Goal: Task Accomplishment & Management: Use online tool/utility

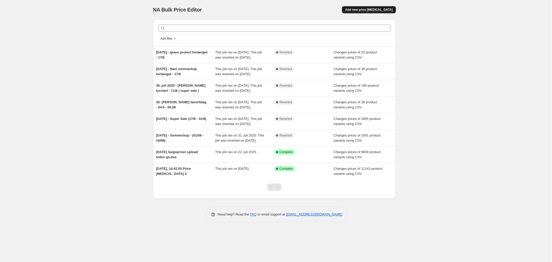
click at [373, 10] on span "Add new price [MEDICAL_DATA]" at bounding box center [369, 10] width 48 height 4
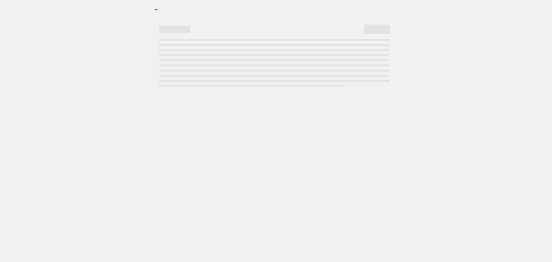
select select "percentage"
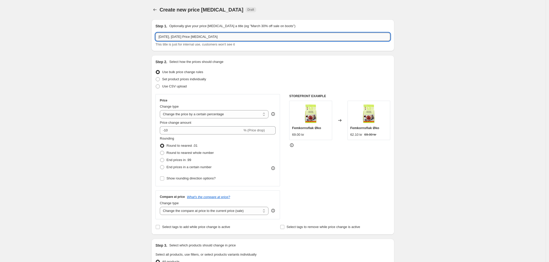
drag, startPoint x: 254, startPoint y: 37, endPoint x: 182, endPoint y: 37, distance: 72.1
click at [182, 37] on input "15. sep. 2025, 11.03.01 Price change job" at bounding box center [272, 37] width 235 height 8
type input "15. sep. 2025, september spot"
click at [103, 66] on div "Create new price change job. This page is ready Create new price change job Dra…" at bounding box center [273, 255] width 546 height 511
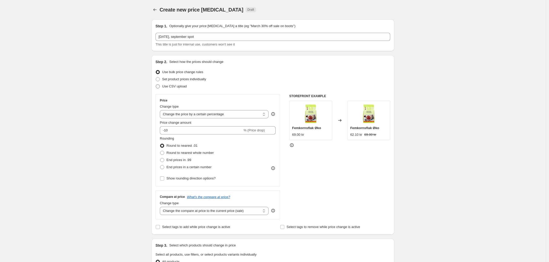
click at [159, 86] on span at bounding box center [158, 86] width 4 height 4
click at [156, 85] on input "Use CSV upload" at bounding box center [156, 84] width 0 height 0
radio input "true"
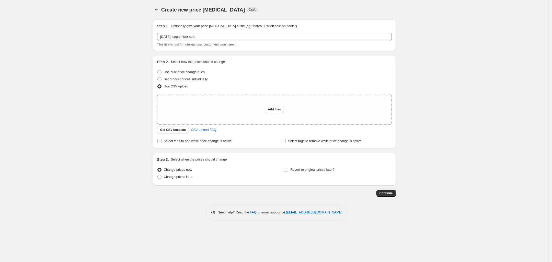
click at [122, 90] on div "Create new price change job. This page is ready Create new price change job Dra…" at bounding box center [274, 131] width 549 height 262
click at [159, 140] on input "Select tags to add while price change is active" at bounding box center [160, 141] width 4 height 4
checkbox input "true"
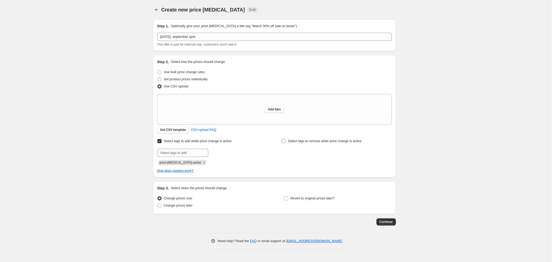
click at [285, 142] on input "Select tags to remove while price change is active" at bounding box center [284, 141] width 4 height 4
checkbox input "true"
click at [297, 153] on input "text" at bounding box center [307, 153] width 51 height 8
click at [251, 146] on div "Select tags to add while price change is active Submit price-change-job-active" at bounding box center [212, 152] width 110 height 28
click at [300, 151] on input "text" at bounding box center [307, 153] width 51 height 8
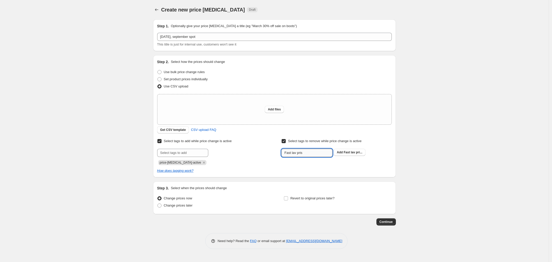
type input "Fast lav pris"
click at [282, 55] on button "Submit" at bounding box center [289, 57] width 15 height 5
paste input "PIM_staerkpris-no"
type input "PIM_staerkpris-no"
click at [282, 55] on button "Submit" at bounding box center [289, 57] width 15 height 5
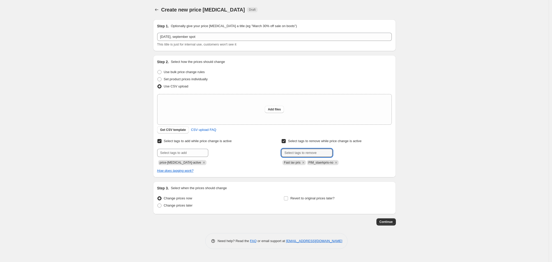
click at [128, 119] on div "Create new price change job. This page is ready Create new price change job Dra…" at bounding box center [274, 131] width 549 height 262
click at [164, 206] on span "Change prices later" at bounding box center [178, 206] width 29 height 4
click at [158, 204] on input "Change prices later" at bounding box center [158, 204] width 0 height 0
radio input "true"
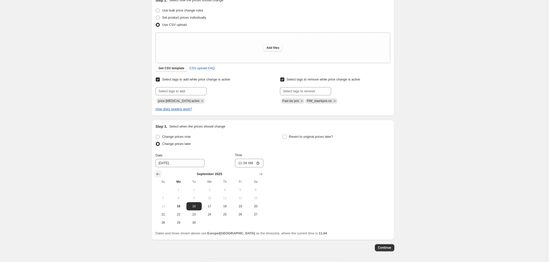
scroll to position [64, 0]
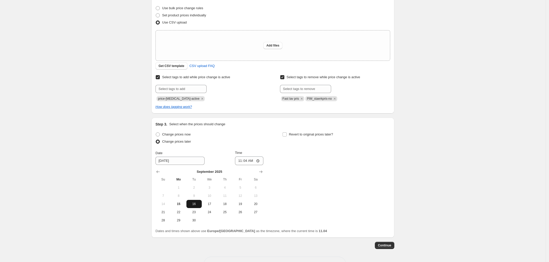
click at [194, 202] on span "16" at bounding box center [193, 204] width 11 height 4
click at [248, 161] on input "11:04" at bounding box center [249, 161] width 29 height 9
click at [167, 161] on input "9/16/2025" at bounding box center [179, 161] width 49 height 8
click at [164, 164] on input "9/16/2025" at bounding box center [179, 161] width 49 height 8
click at [183, 204] on span "15" at bounding box center [178, 204] width 11 height 4
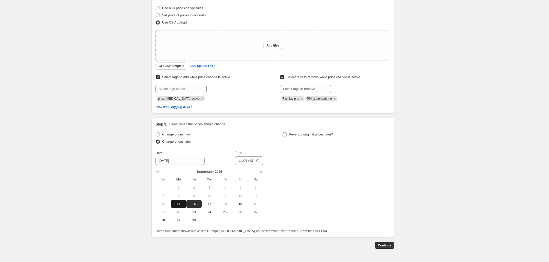
type input "9/15/2025"
click at [248, 161] on input "11:04" at bounding box center [249, 161] width 29 height 9
type input "23:59"
click at [121, 163] on div "Create new price change job. This page is ready Create new price change job Dra…" at bounding box center [273, 108] width 546 height 344
click at [287, 132] on span at bounding box center [284, 134] width 5 height 5
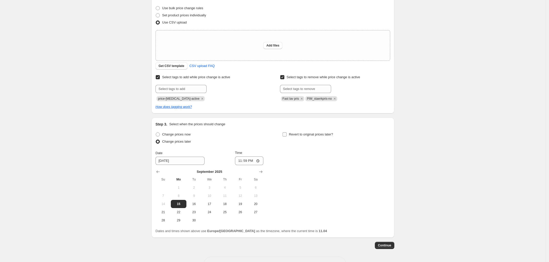
click at [287, 132] on input "Revert to original prices later?" at bounding box center [285, 134] width 4 height 4
checkbox input "true"
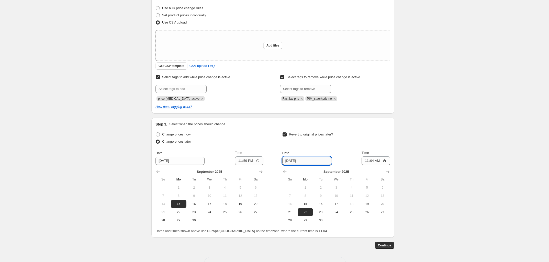
click at [295, 161] on input "9/22/2025" at bounding box center [306, 161] width 49 height 8
click at [293, 221] on span "28" at bounding box center [289, 220] width 11 height 4
type input "9/28/2025"
click at [372, 161] on input "11:04" at bounding box center [376, 161] width 29 height 9
type input "23:59"
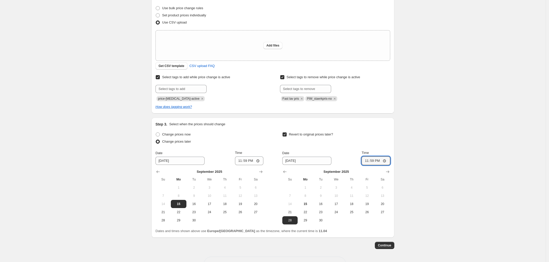
click at [364, 138] on div "Revert to original prices later?" at bounding box center [336, 138] width 108 height 15
click at [115, 125] on div "Create new price change job. This page is ready Create new price change job Dra…" at bounding box center [273, 108] width 546 height 344
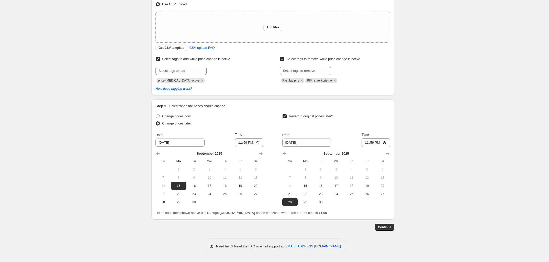
click at [130, 124] on div "Create new price change job. This page is ready Create new price change job Dra…" at bounding box center [273, 90] width 546 height 344
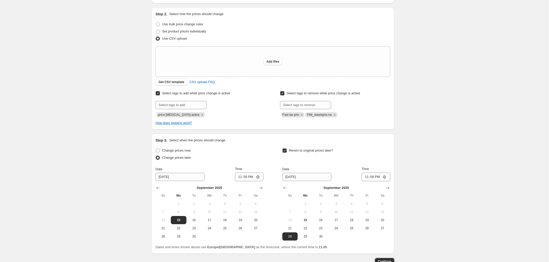
scroll to position [0, 0]
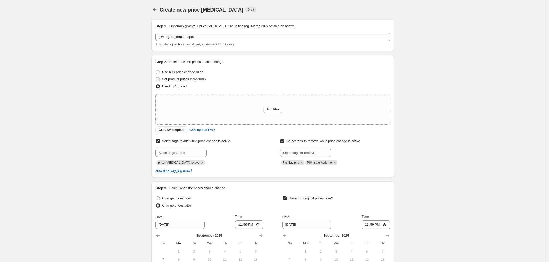
click at [172, 129] on span "Get CSV template" at bounding box center [172, 130] width 26 height 4
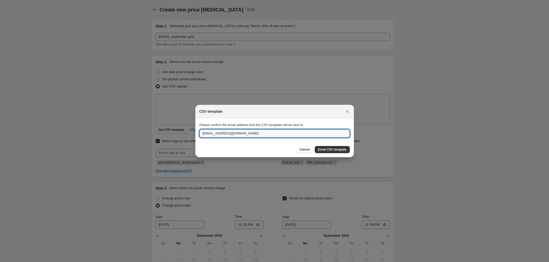
drag, startPoint x: 208, startPoint y: 133, endPoint x: 197, endPoint y: 134, distance: 11.3
click at [197, 134] on section "Please confirm the email address that the CSV template will be sent to nnh@hels…" at bounding box center [274, 129] width 159 height 23
click at [248, 132] on input "jp@helsam.dk" at bounding box center [274, 133] width 150 height 8
type input "jp@mecindo.dk"
click at [333, 147] on button "Email CSV template" at bounding box center [332, 149] width 35 height 7
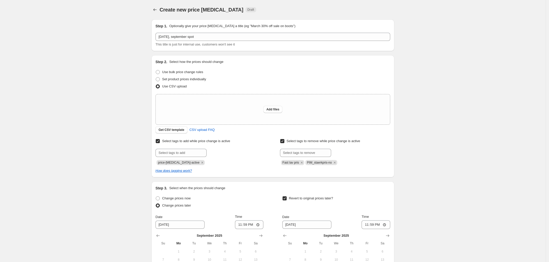
click at [127, 86] on div "Create new price change job. This page is ready Create new price change job Dra…" at bounding box center [273, 172] width 546 height 344
click at [132, 89] on div "Create new price change job. This page is ready Create new price change job Dra…" at bounding box center [273, 172] width 546 height 344
click at [90, 123] on div "Create new price change job. This page is ready Create new price change job Dra…" at bounding box center [273, 172] width 546 height 344
click at [109, 76] on div "Create new price change job. This page is ready Create new price change job Dra…" at bounding box center [273, 172] width 546 height 344
click at [95, 52] on div "Create new price change job. This page is ready Create new price change job Dra…" at bounding box center [273, 172] width 546 height 344
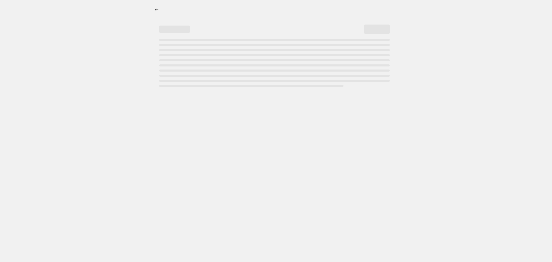
select select "percentage"
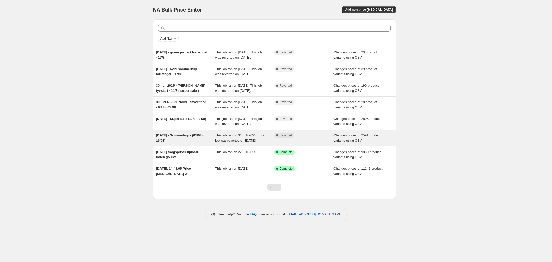
click at [190, 142] on span "30. jul. 2025 - Sommerkup - (01/08 - 16/08)" at bounding box center [180, 137] width 48 height 9
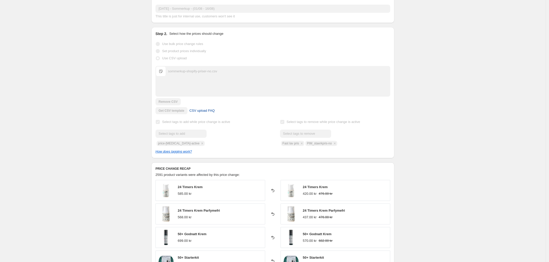
scroll to position [64, 0]
click at [321, 142] on div "Submit Fast lav pris PIM_staerkpris-no" at bounding box center [335, 136] width 110 height 16
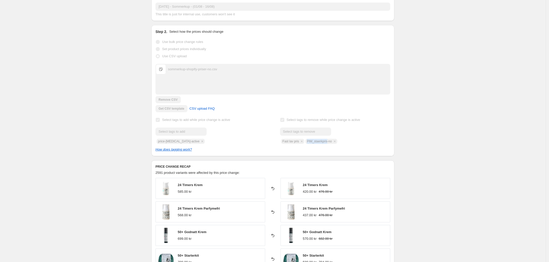
click at [321, 141] on div "Submit Fast lav pris PIM_staerkpris-no" at bounding box center [335, 136] width 110 height 16
click at [321, 142] on div "Submit Fast lav pris PIM_staerkpris-no" at bounding box center [335, 136] width 110 height 16
copy span "PIM_staerkpris-no"
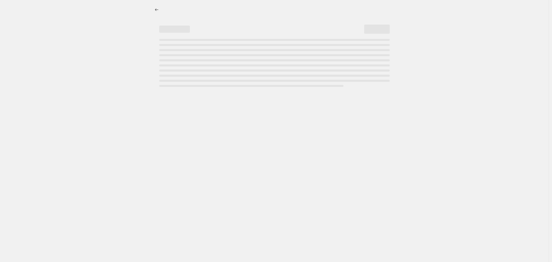
select select "percentage"
